Goal: Navigation & Orientation: Find specific page/section

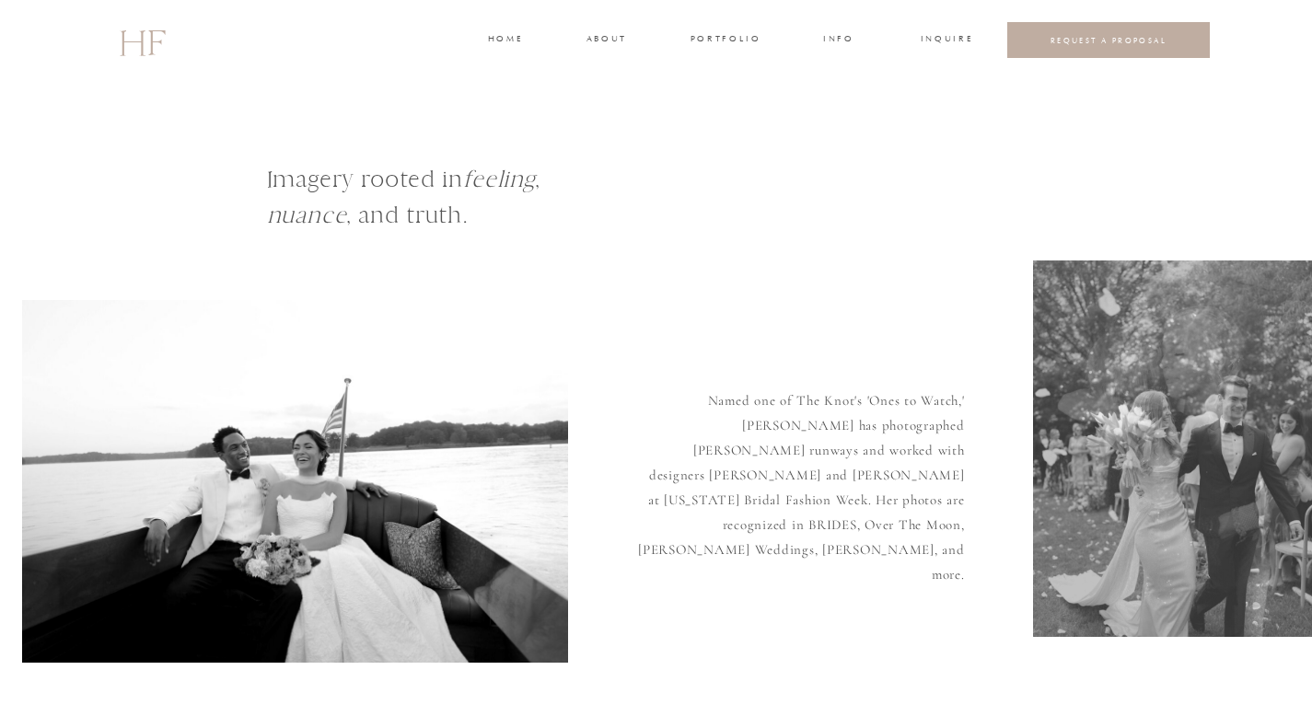
click at [501, 40] on h3 "home" at bounding box center [505, 40] width 34 height 17
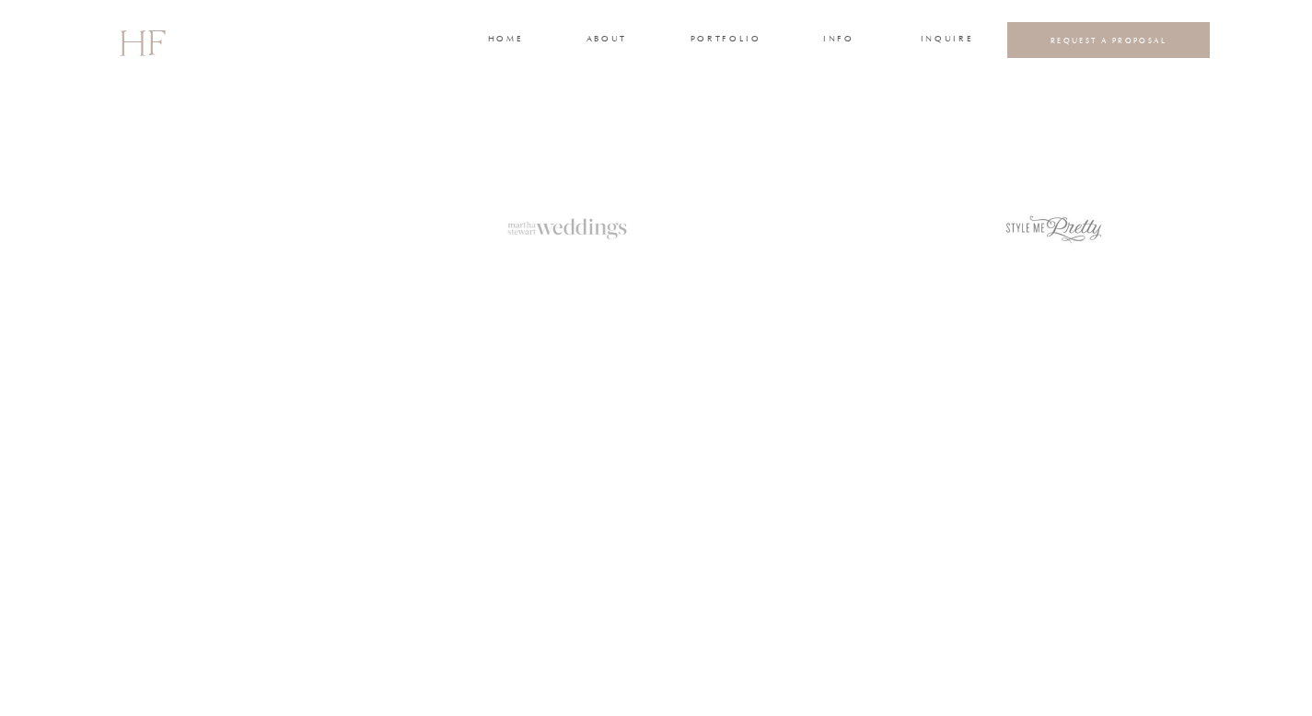
scroll to position [2753, 0]
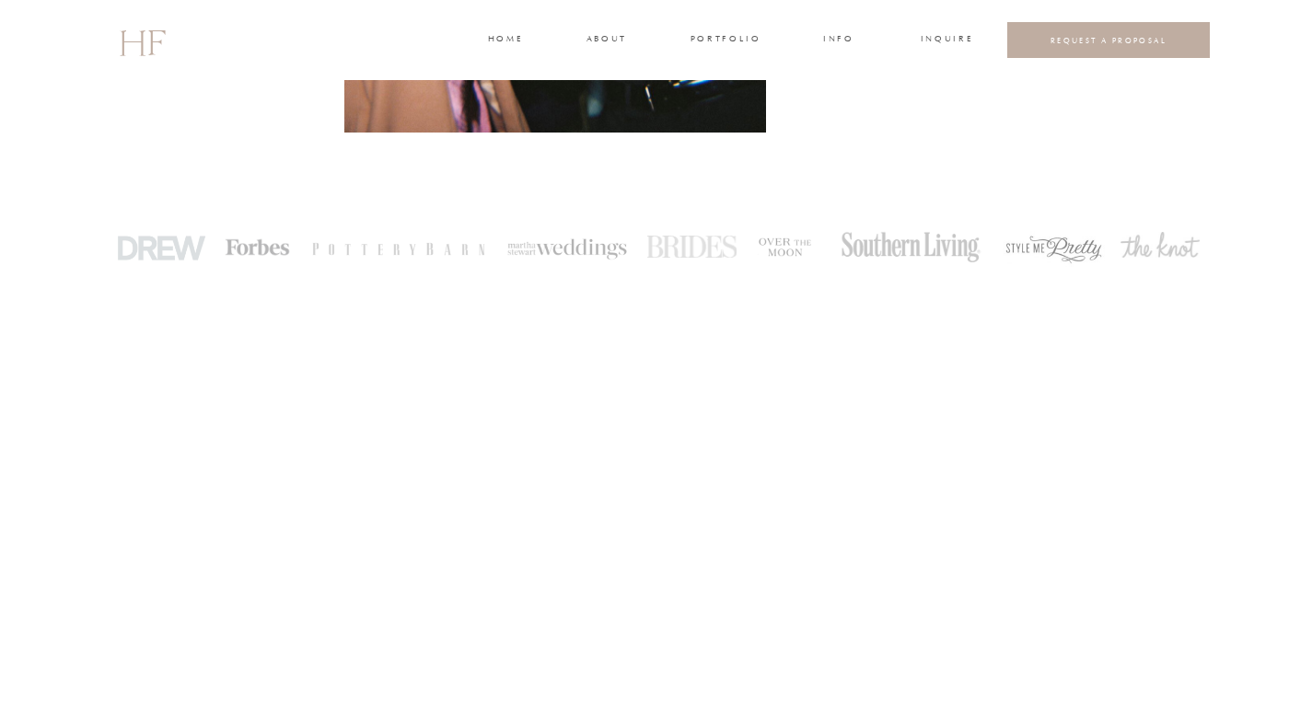
click at [1307, 157] on div "home about portfolio INFO INQUIRE REQUEST A PROPOSAL HF VIDEOGRAPHY FAMILIES WE…" at bounding box center [656, 644] width 1312 height 6794
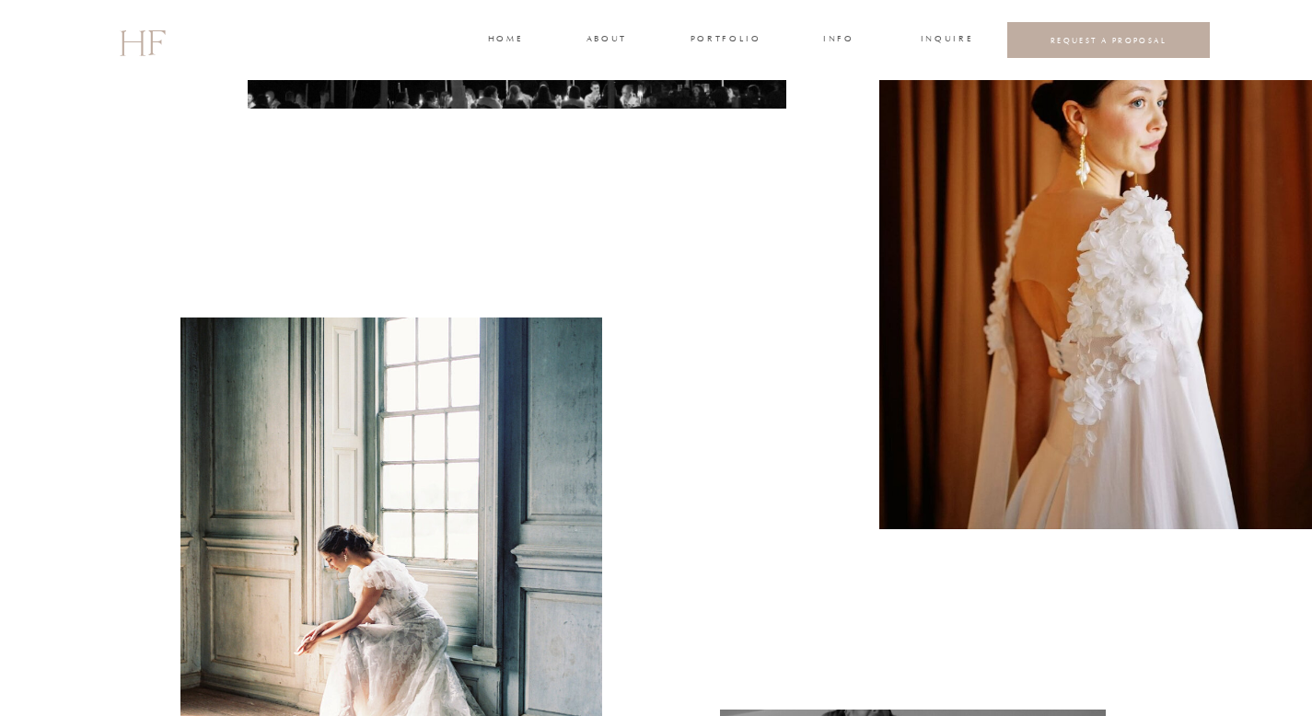
scroll to position [484, 0]
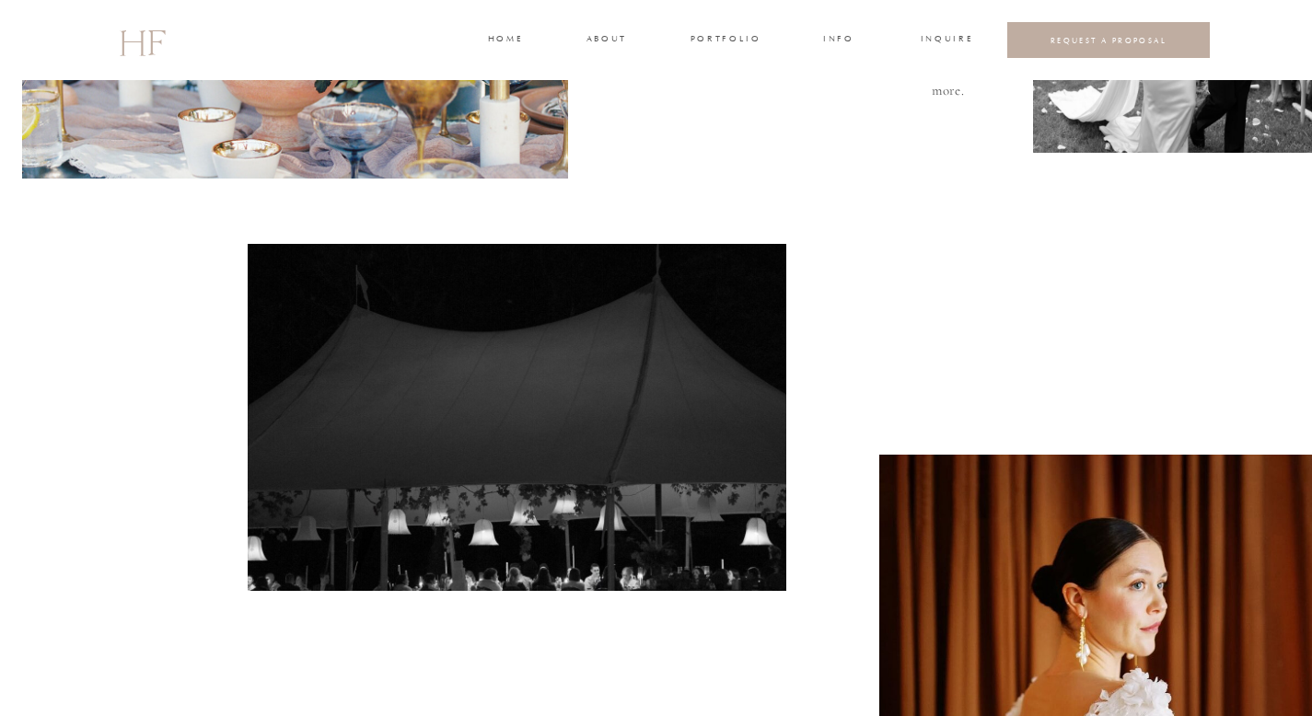
click at [597, 36] on h3 "about" at bounding box center [605, 40] width 39 height 17
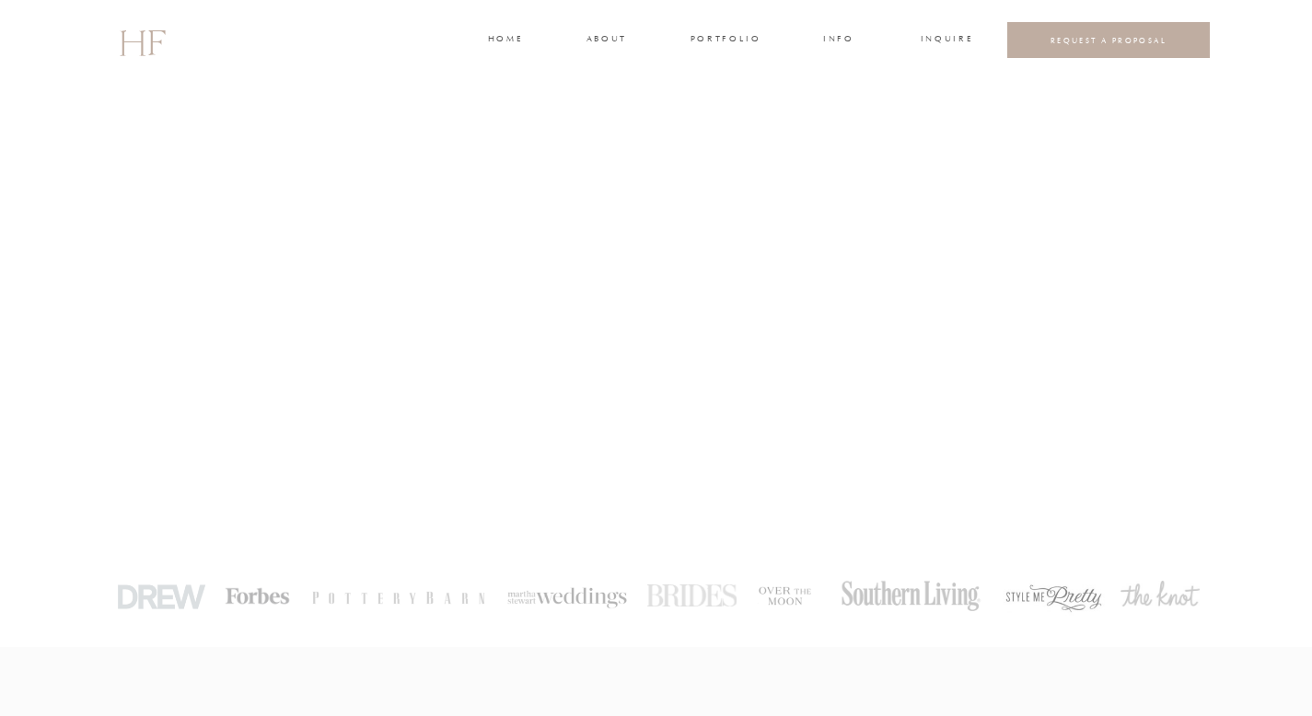
click at [718, 41] on h3 "portfolio" at bounding box center [724, 40] width 69 height 17
click at [712, 78] on h3 "WEDDINGS" at bounding box center [725, 82] width 64 height 17
